Goal: Check status: Check status

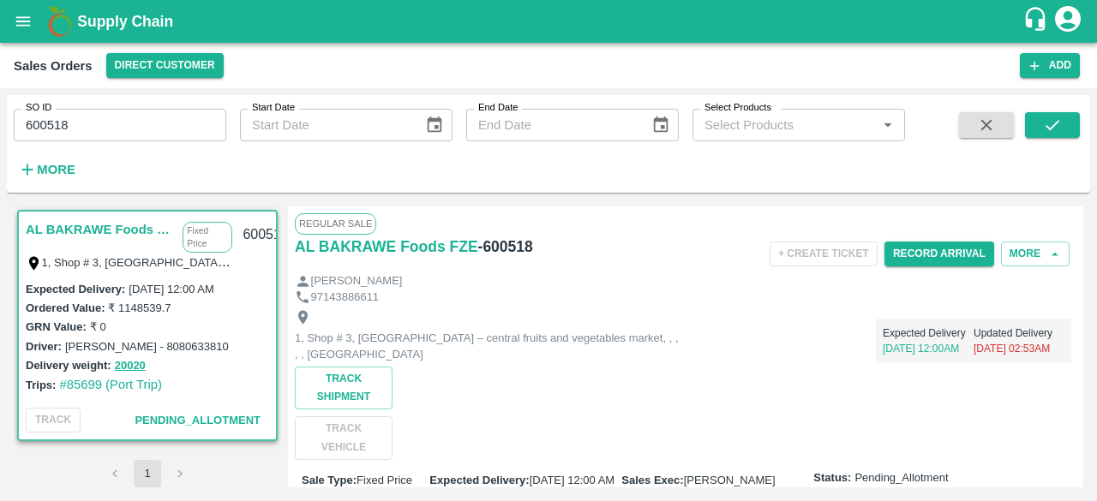
scroll to position [407, 0]
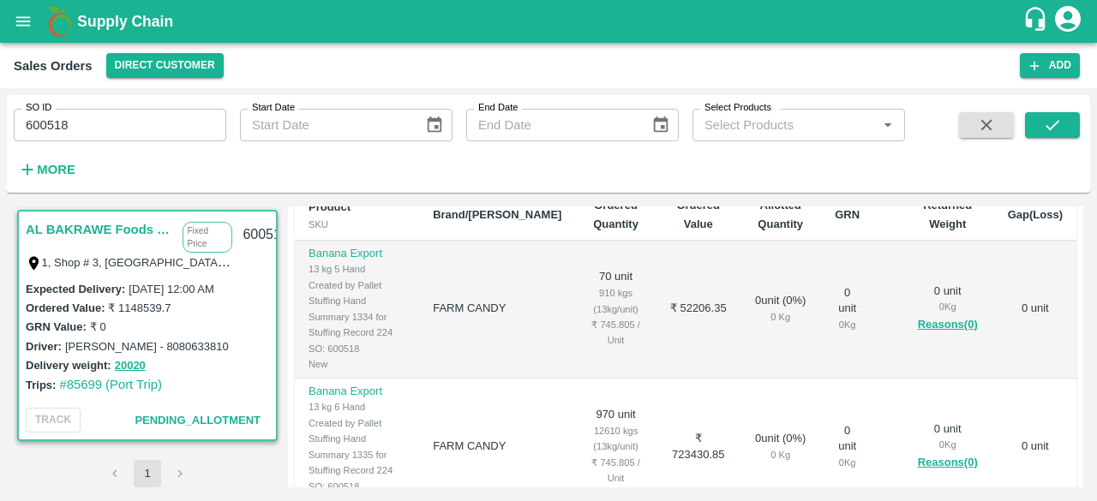
click at [864, 15] on h1 "Supply Chain" at bounding box center [549, 21] width 945 height 24
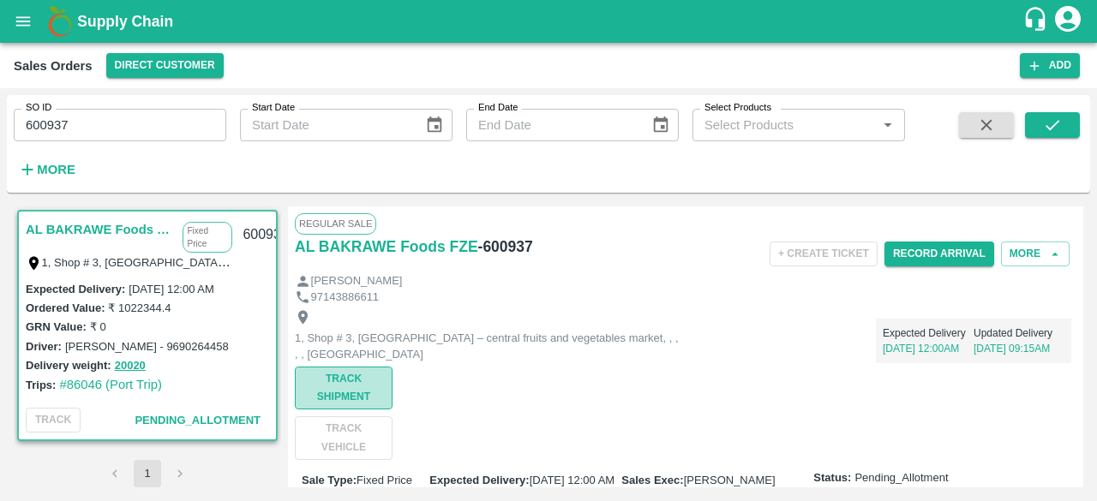
click at [316, 392] on button "Track Shipment" at bounding box center [344, 388] width 98 height 43
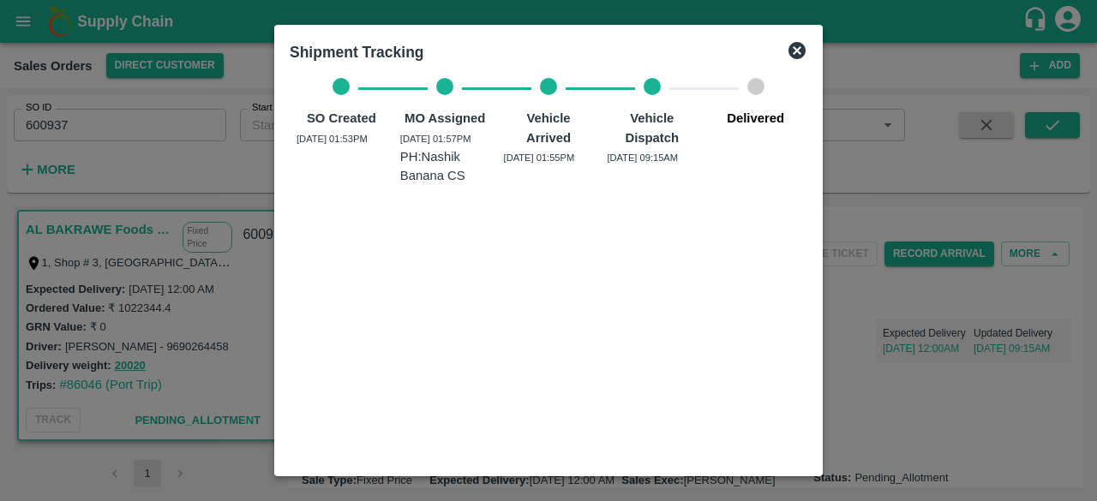
click at [799, 45] on icon at bounding box center [796, 50] width 17 height 17
